Goal: Task Accomplishment & Management: Complete application form

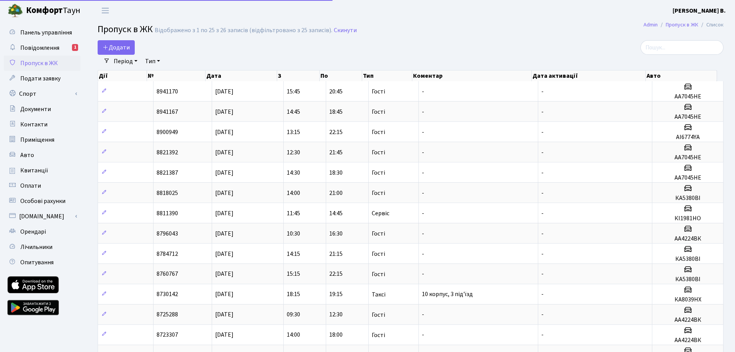
select select "25"
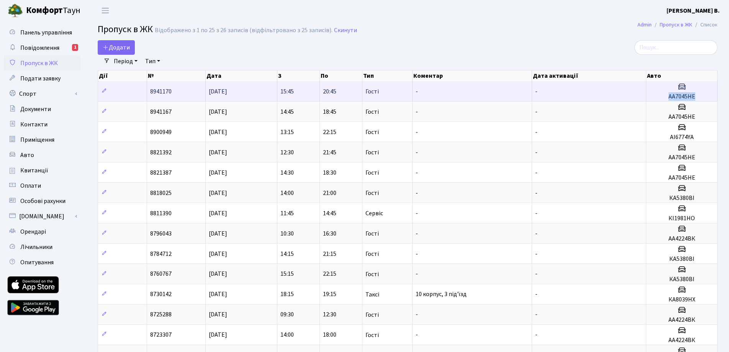
drag, startPoint x: 664, startPoint y: 96, endPoint x: 696, endPoint y: 98, distance: 32.6
click at [696, 98] on h5 "АА7045НЕ" at bounding box center [681, 96] width 65 height 7
copy h5 "АА7045НЕ"
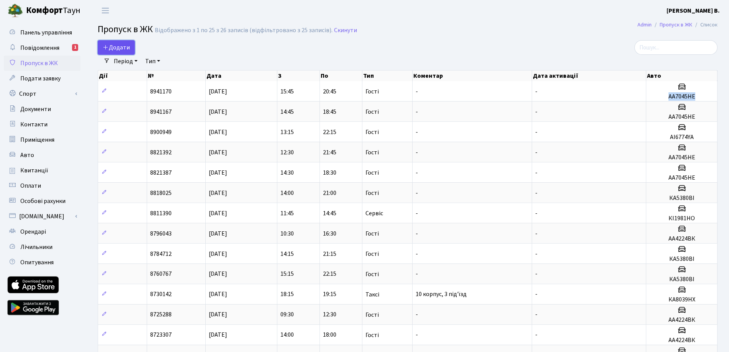
click at [108, 47] on icon at bounding box center [106, 47] width 6 height 6
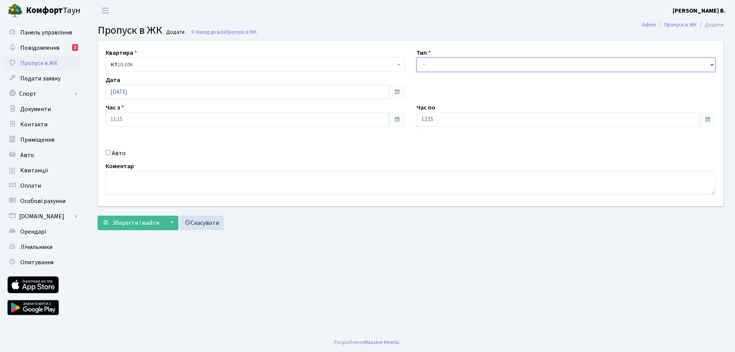
click at [430, 64] on select "- Доставка Таксі Гості Сервіс" at bounding box center [566, 64] width 299 height 15
select select "3"
click at [417, 57] on select "- Доставка Таксі Гості Сервіс" at bounding box center [566, 64] width 299 height 15
click at [446, 120] on input "12:15" at bounding box center [559, 119] width 284 height 15
click at [437, 148] on icon at bounding box center [437, 146] width 21 height 21
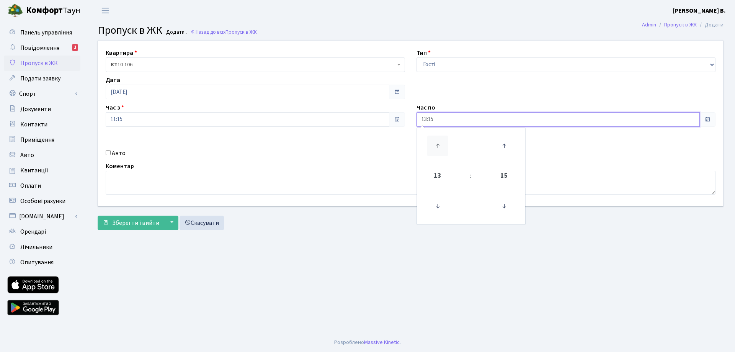
click at [437, 148] on icon at bounding box center [437, 146] width 21 height 21
type input "17:15"
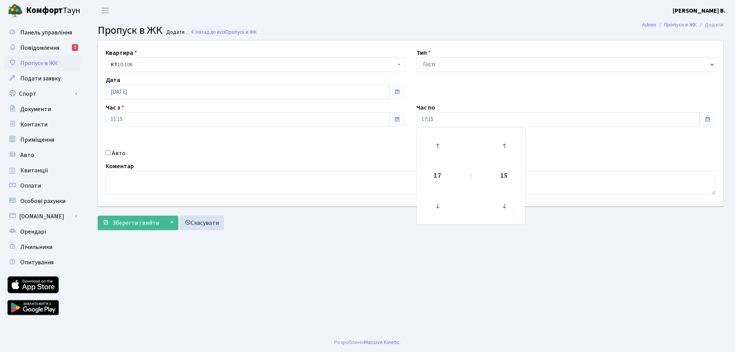
click at [107, 152] on input "Авто" at bounding box center [108, 152] width 5 height 5
checkbox input "true"
paste input "АА7045НЕ"
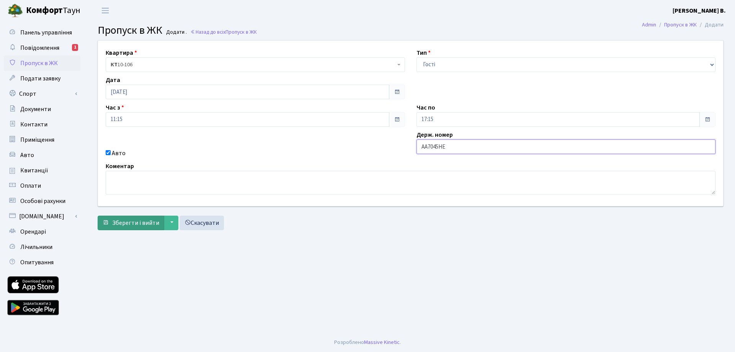
type input "АА7045НЕ"
click at [139, 226] on span "Зберегти і вийти" at bounding box center [135, 223] width 47 height 8
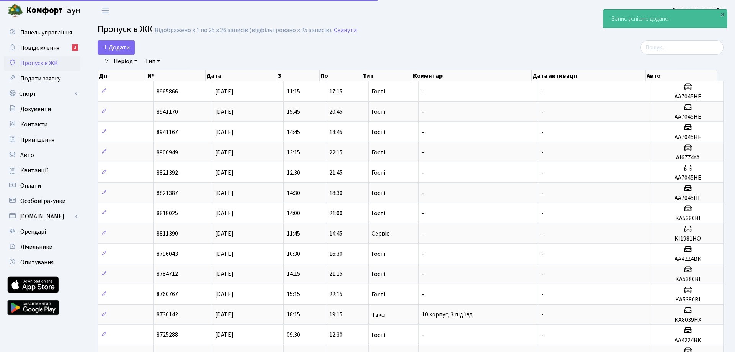
select select "25"
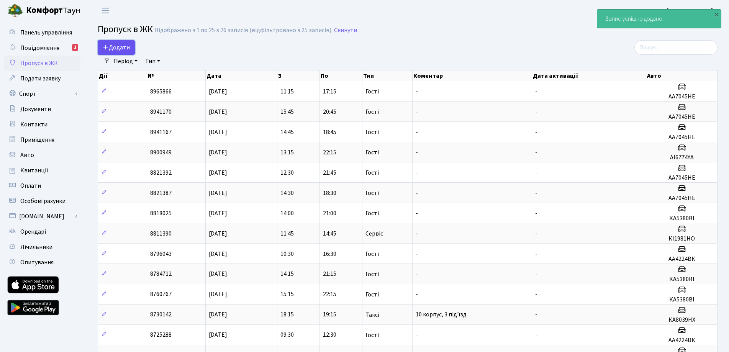
click at [119, 44] on span "Додати" at bounding box center [116, 47] width 27 height 8
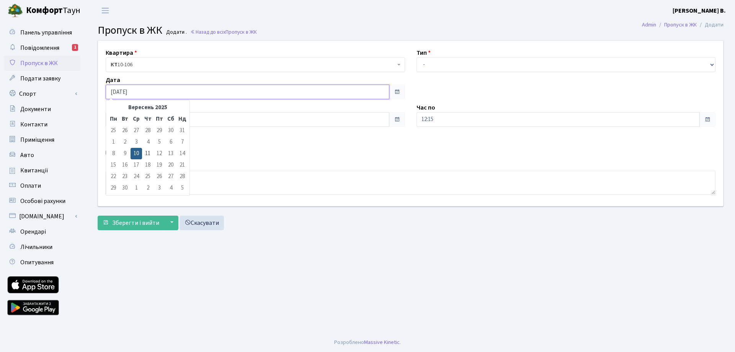
click at [147, 93] on input "10.09.2025" at bounding box center [248, 92] width 284 height 15
click at [149, 154] on td "11" at bounding box center [147, 153] width 11 height 11
type input "[DATE]"
click at [449, 65] on select "- Доставка Таксі Гості Сервіс" at bounding box center [566, 64] width 299 height 15
select select "3"
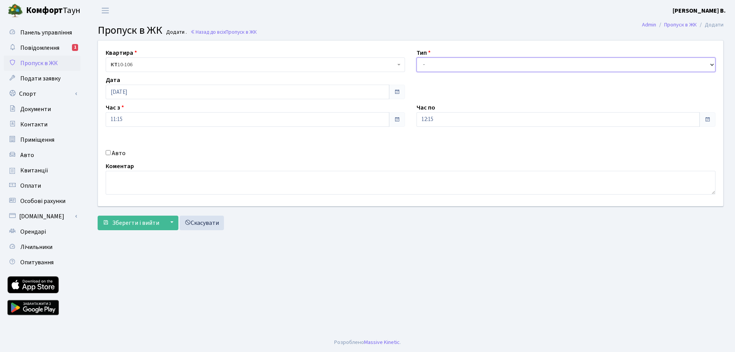
click at [417, 57] on select "- Доставка Таксі Гості Сервіс" at bounding box center [566, 64] width 299 height 15
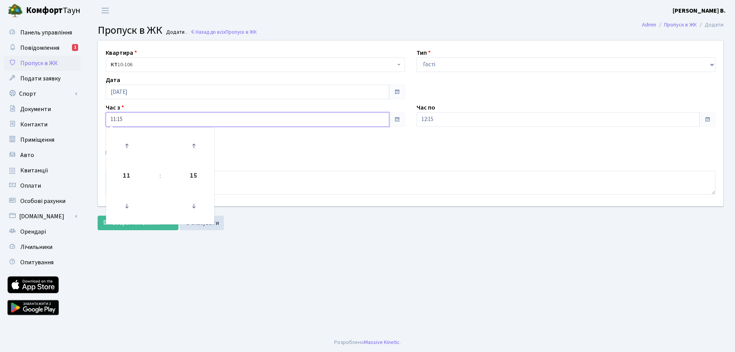
click at [169, 121] on input "11:15" at bounding box center [248, 119] width 284 height 15
click at [126, 142] on icon at bounding box center [126, 146] width 21 height 21
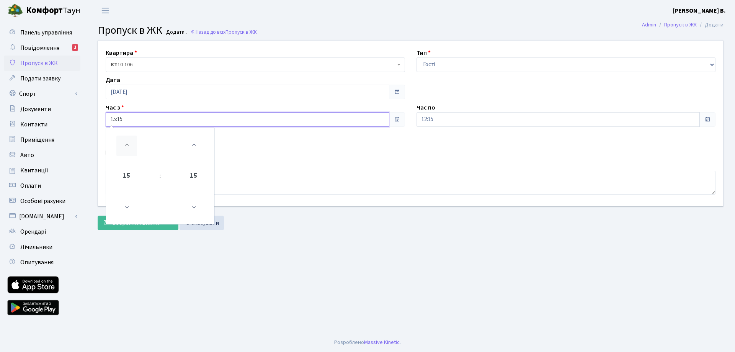
click at [126, 142] on icon at bounding box center [126, 146] width 21 height 21
type input "16:15"
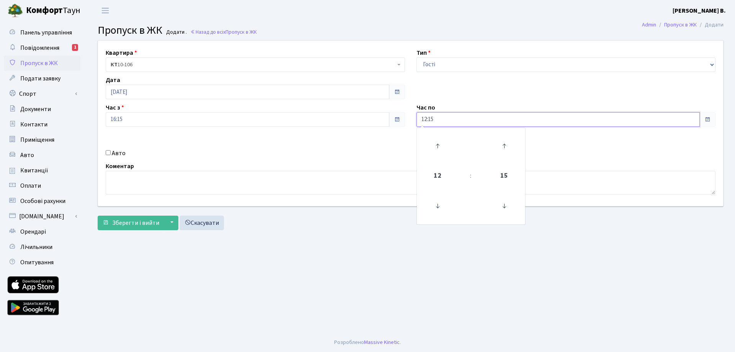
click at [486, 121] on input "12:15" at bounding box center [559, 119] width 284 height 15
click at [439, 140] on icon at bounding box center [437, 146] width 21 height 21
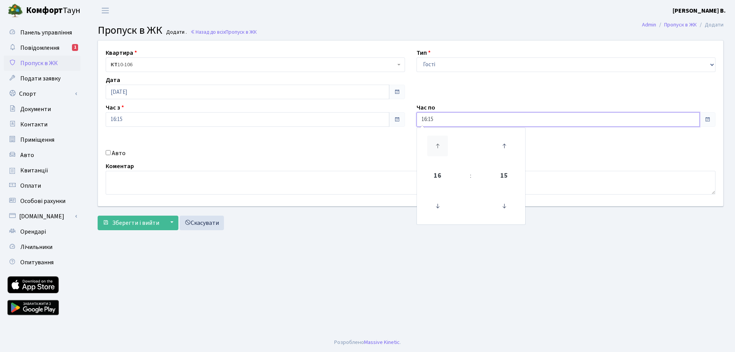
click at [439, 140] on icon at bounding box center [437, 146] width 21 height 21
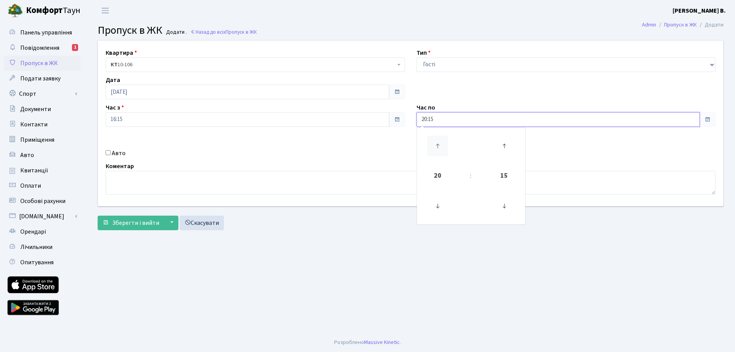
type input "21:15"
click at [110, 152] on input "Авто" at bounding box center [108, 152] width 5 height 5
checkbox input "true"
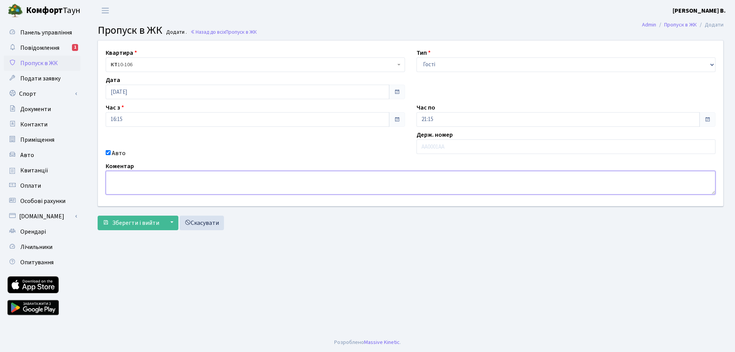
click at [131, 189] on textarea at bounding box center [411, 183] width 610 height 24
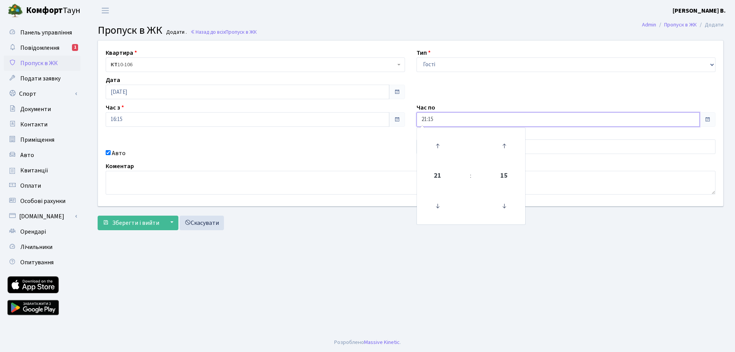
click at [477, 118] on input "21:15" at bounding box center [559, 119] width 284 height 15
click at [437, 145] on icon at bounding box center [437, 146] width 21 height 21
type input "23:15"
click at [230, 180] on textarea at bounding box center [411, 183] width 610 height 24
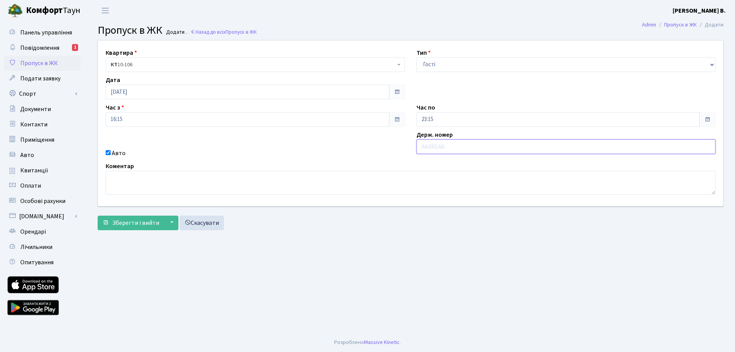
click at [456, 147] on input "text" at bounding box center [566, 146] width 299 height 15
paste input "АА7045НЕ"
type input "АА7045НЕ"
click at [130, 222] on span "Зберегти і вийти" at bounding box center [135, 223] width 47 height 8
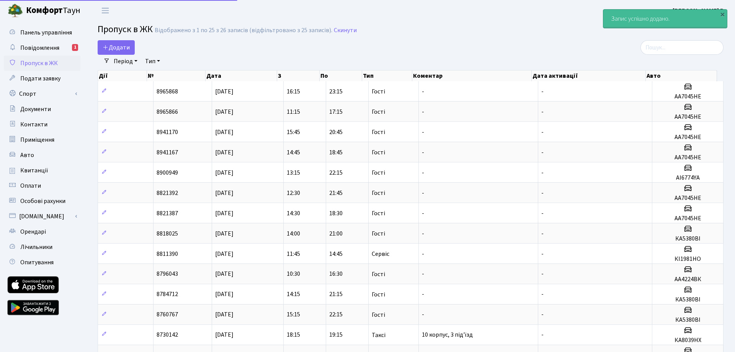
select select "25"
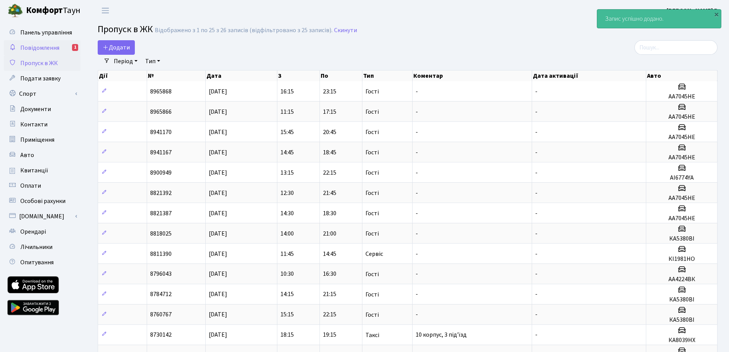
click at [42, 46] on span "Повідомлення" at bounding box center [39, 48] width 39 height 8
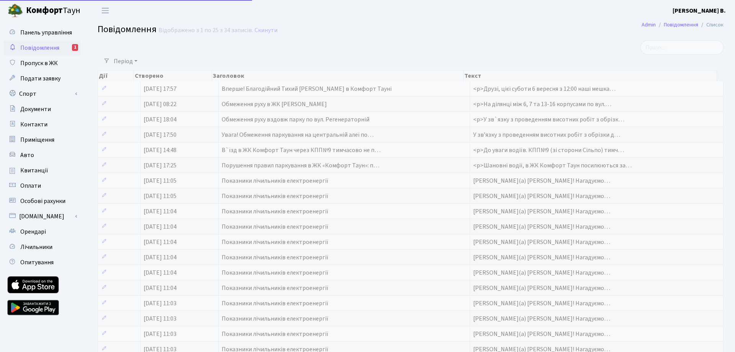
select select "25"
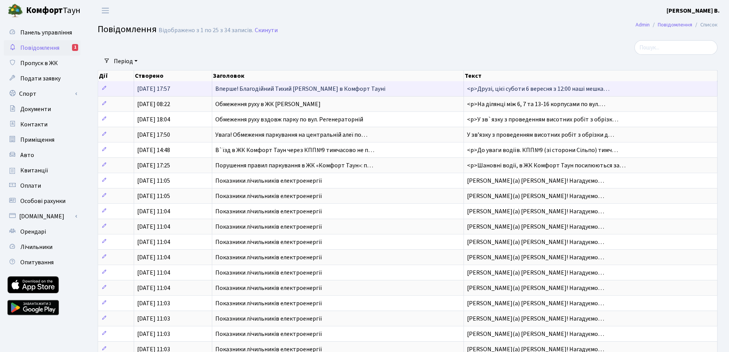
click at [339, 91] on span "Вперше! Благодійний Тихий [PERSON_NAME] в Комфорт Тауні" at bounding box center [300, 89] width 170 height 8
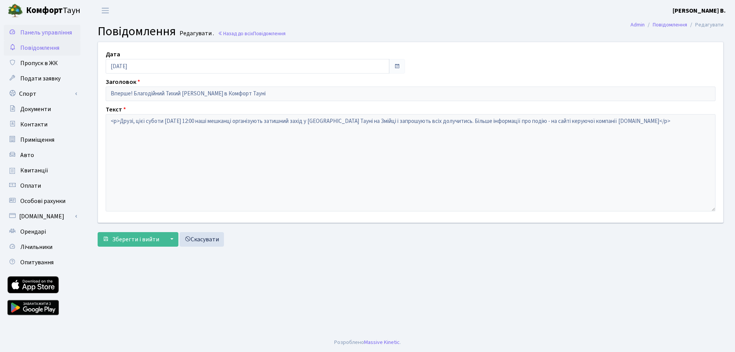
click at [39, 36] on span "Панель управління" at bounding box center [46, 32] width 52 height 8
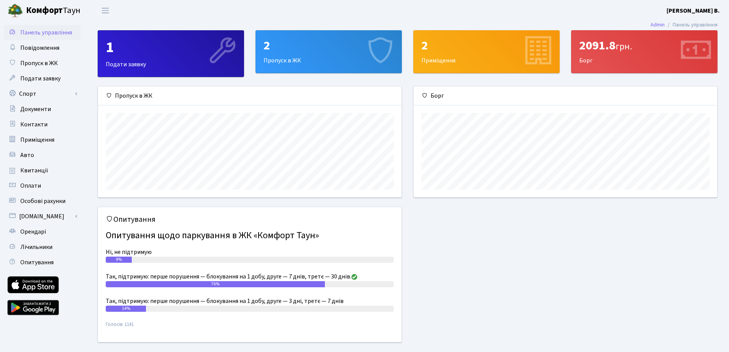
scroll to position [111, 303]
click at [42, 69] on link "Пропуск в ЖК" at bounding box center [42, 63] width 77 height 15
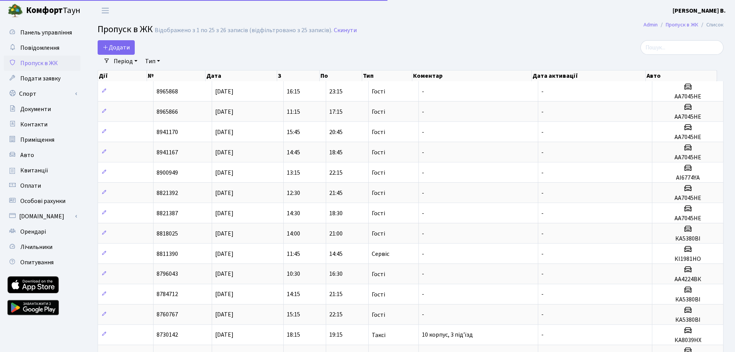
select select "25"
